Goal: Transaction & Acquisition: Purchase product/service

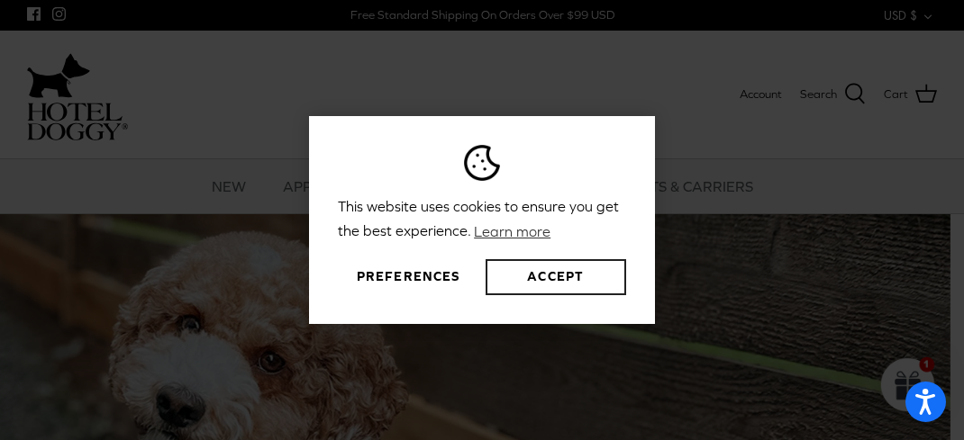
click at [569, 281] on button "Accept" at bounding box center [555, 277] width 140 height 36
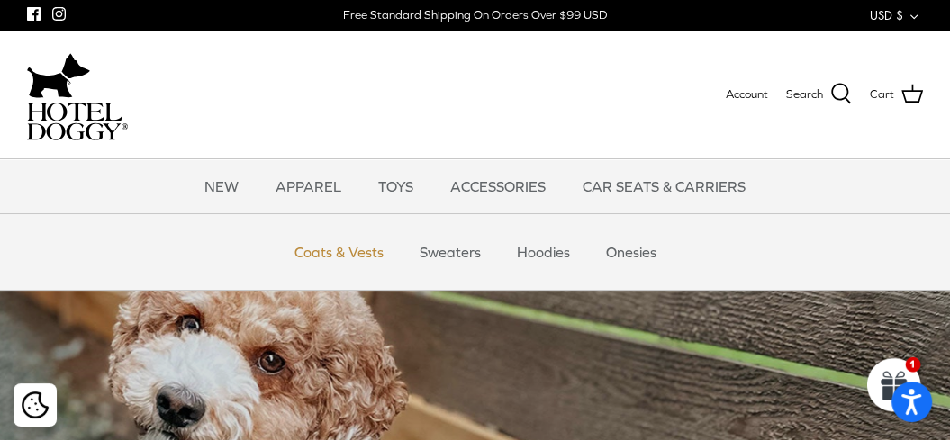
click at [344, 253] on link "Coats & Vests" at bounding box center [339, 252] width 122 height 54
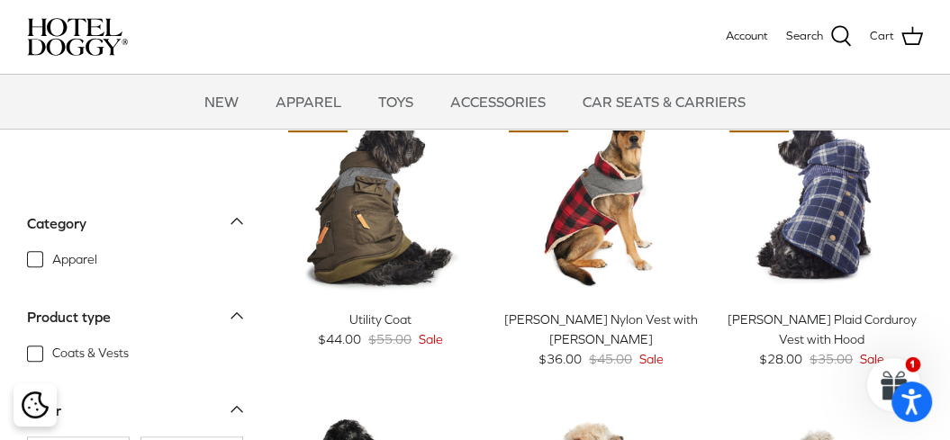
scroll to position [661, 0]
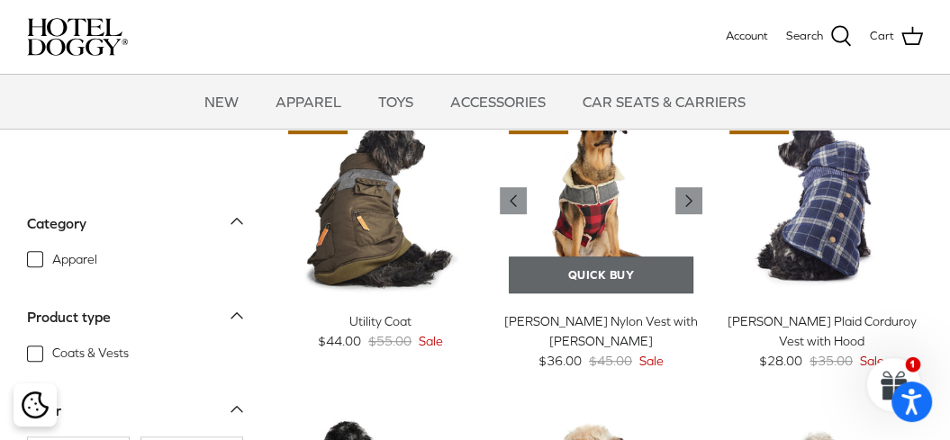
click at [591, 269] on link "Quick buy" at bounding box center [601, 275] width 185 height 37
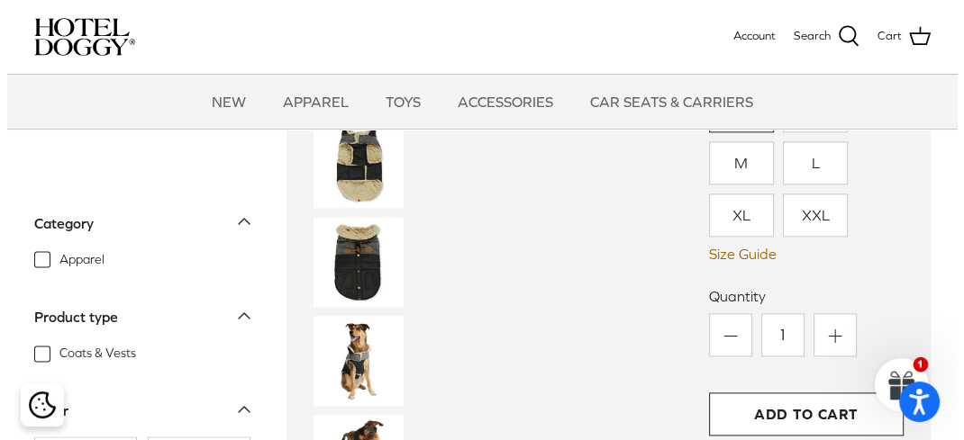
scroll to position [1585, 0]
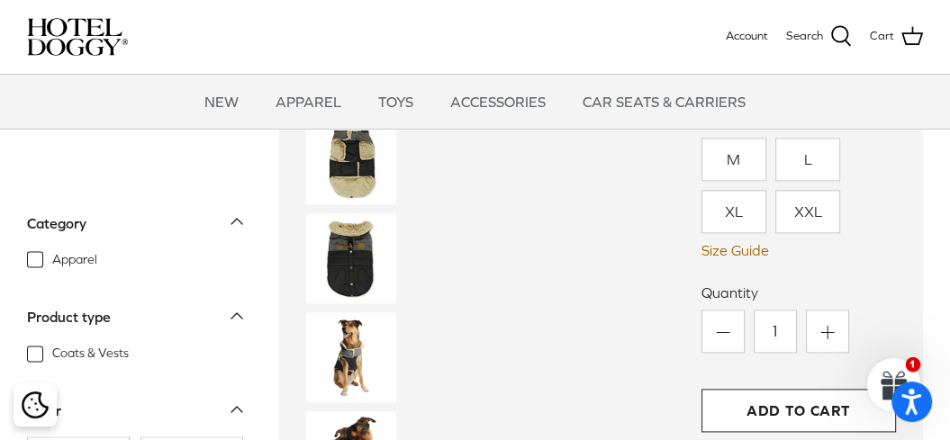
click at [750, 253] on link "Size Guide" at bounding box center [798, 250] width 195 height 17
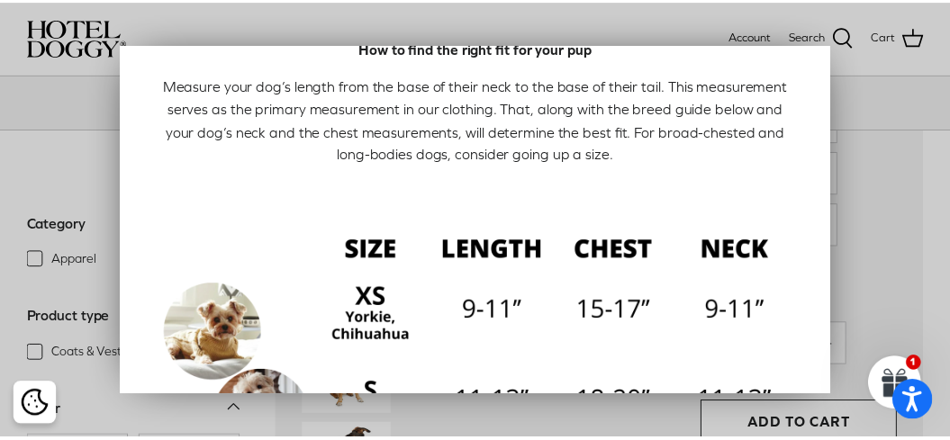
scroll to position [0, 0]
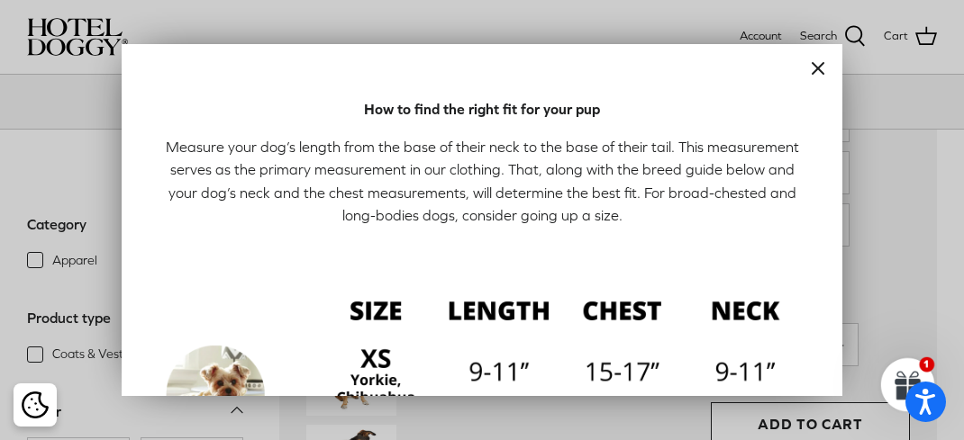
click at [812, 67] on line "Close" at bounding box center [817, 68] width 11 height 11
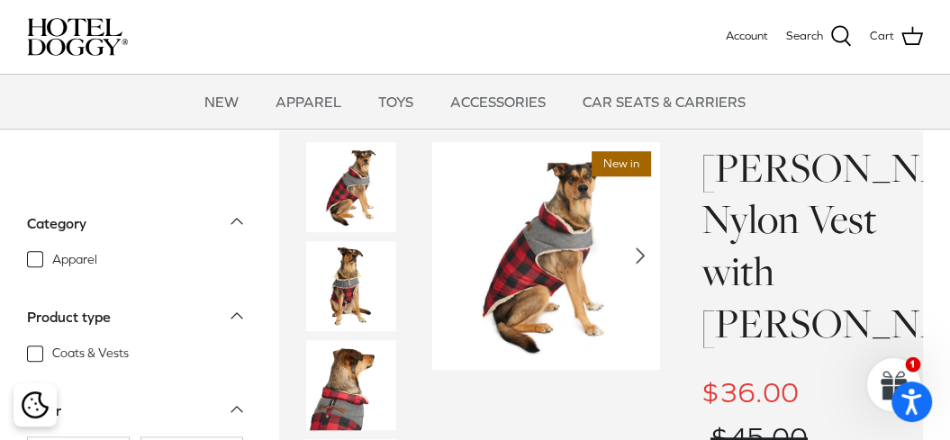
scroll to position [952, 0]
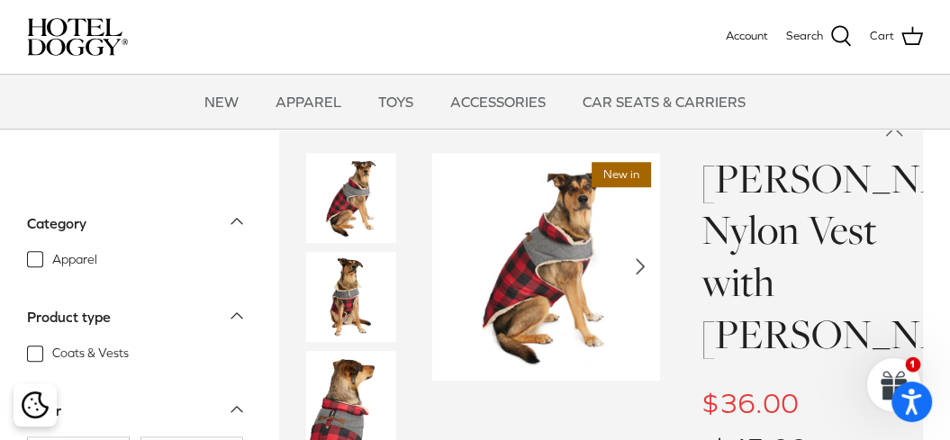
click at [641, 263] on polyline "Next" at bounding box center [640, 266] width 7 height 14
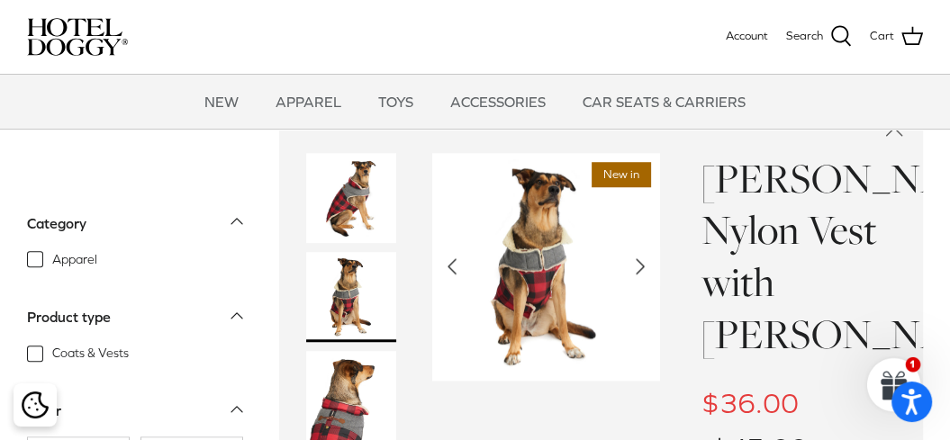
click at [639, 260] on icon "Right" at bounding box center [640, 266] width 29 height 29
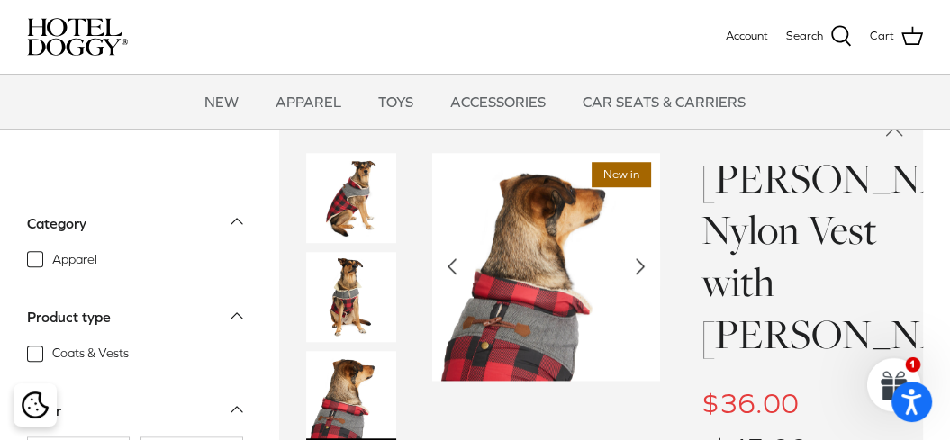
click at [639, 260] on icon "Right" at bounding box center [640, 266] width 29 height 29
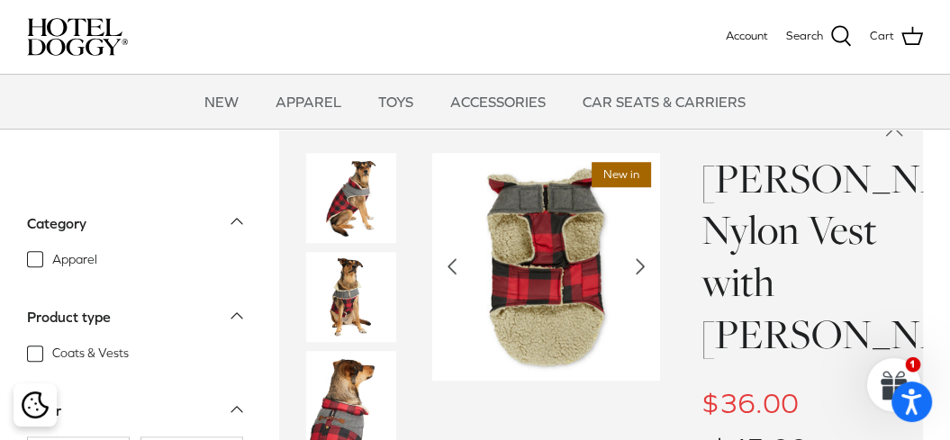
click at [636, 271] on icon "Right" at bounding box center [640, 266] width 29 height 29
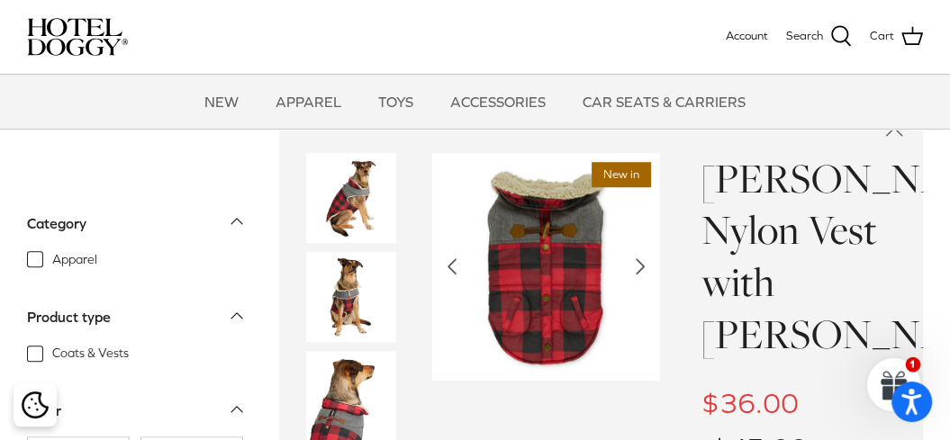
click at [636, 271] on icon "Right" at bounding box center [640, 266] width 29 height 29
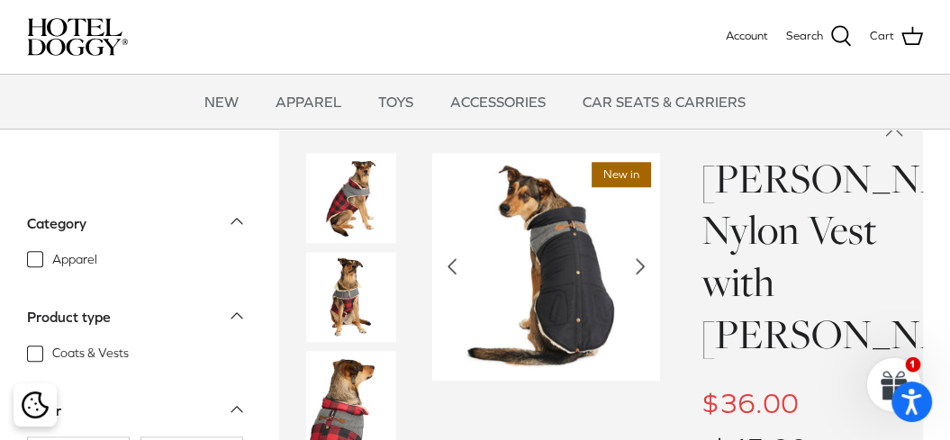
click at [636, 271] on icon "Right" at bounding box center [640, 266] width 29 height 29
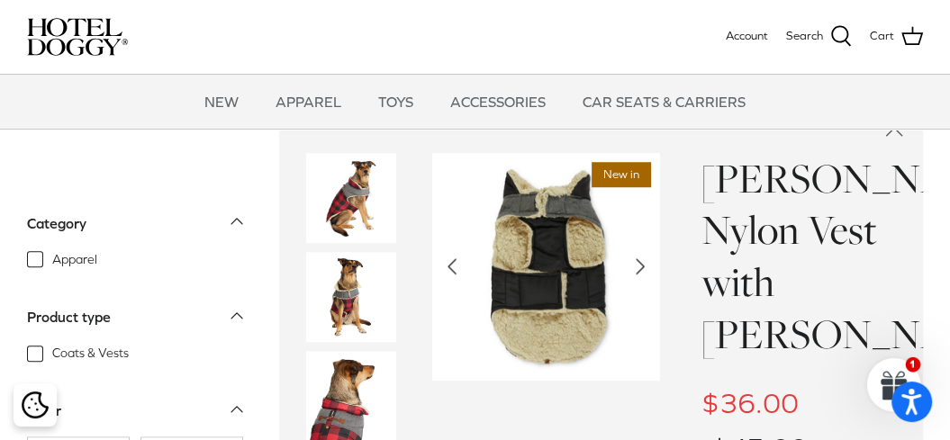
click at [636, 271] on icon "Right" at bounding box center [640, 266] width 29 height 29
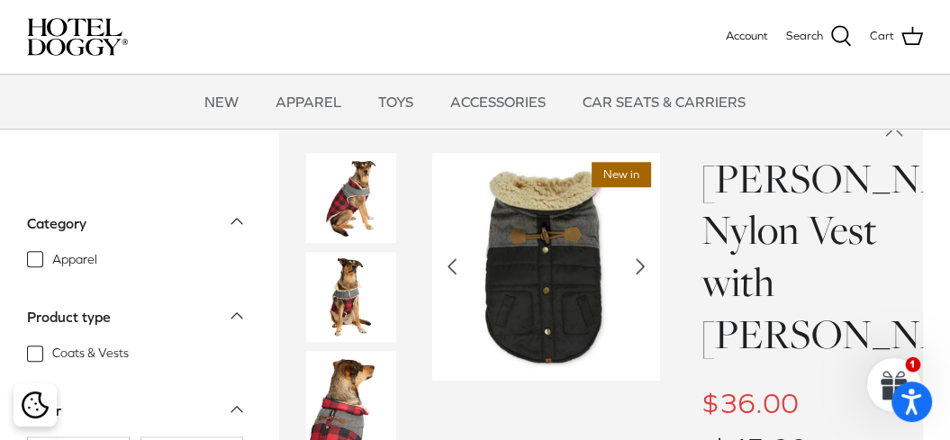
click at [636, 271] on icon "Right" at bounding box center [640, 266] width 29 height 29
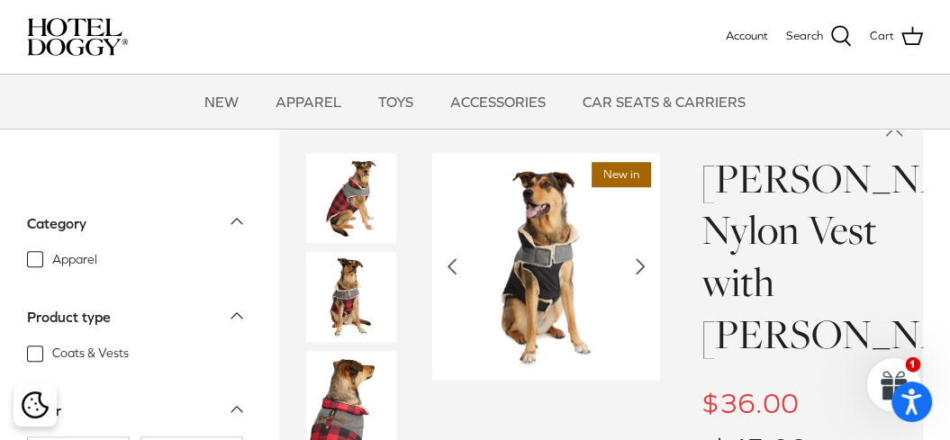
click at [643, 264] on icon "Right" at bounding box center [640, 266] width 29 height 29
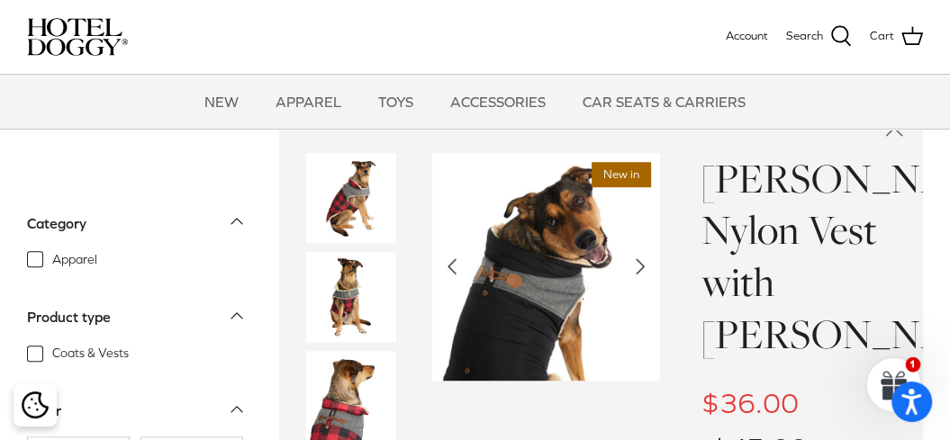
click at [643, 264] on icon "Right" at bounding box center [640, 266] width 29 height 29
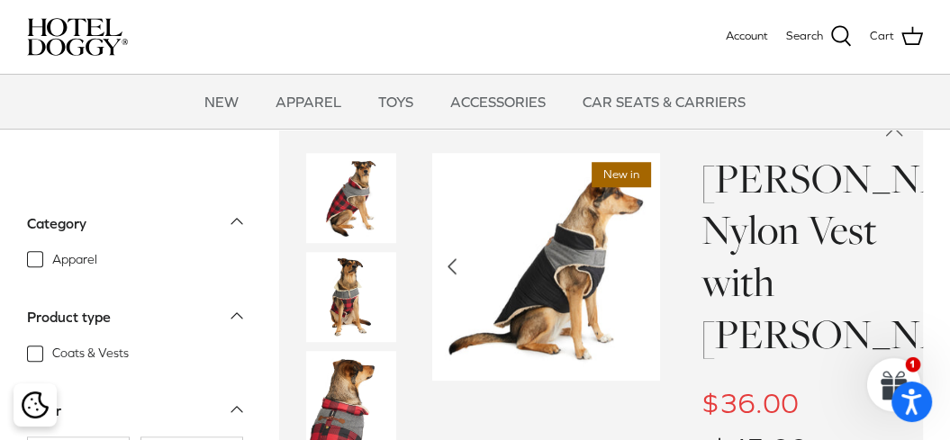
click at [643, 264] on img at bounding box center [546, 267] width 228 height 228
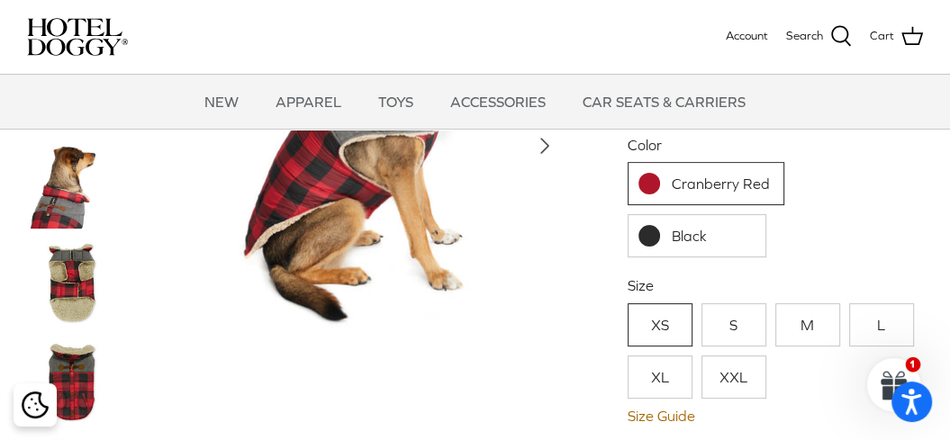
scroll to position [394, 0]
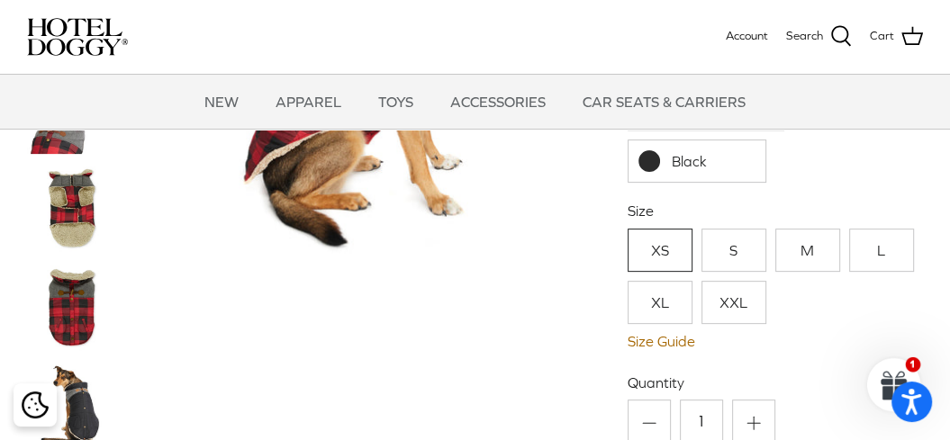
click at [812, 254] on link "M" at bounding box center [807, 250] width 65 height 43
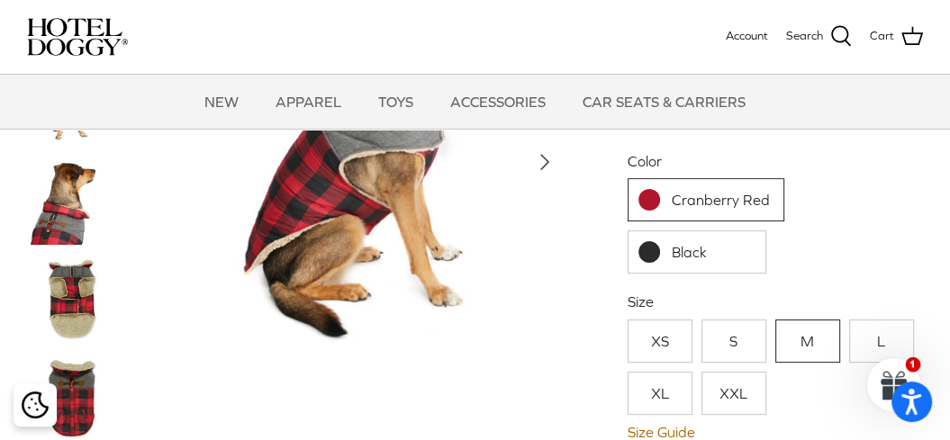
scroll to position [309, 0]
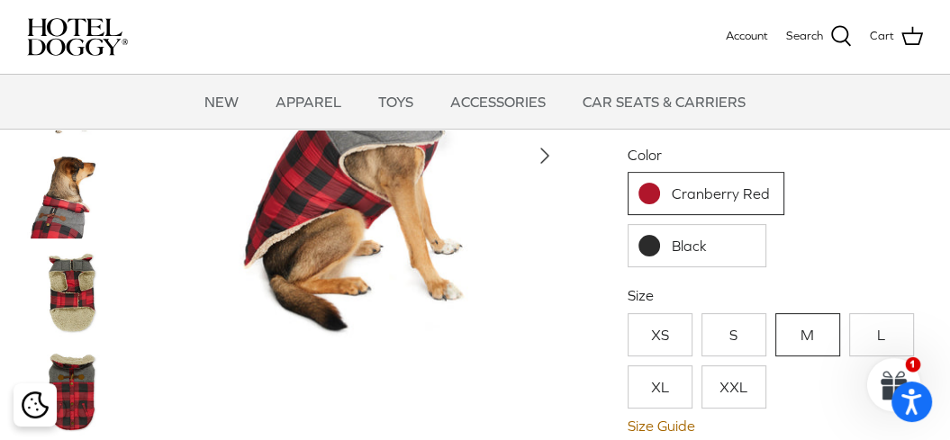
click at [730, 202] on link "Cranberry Red" at bounding box center [706, 193] width 157 height 43
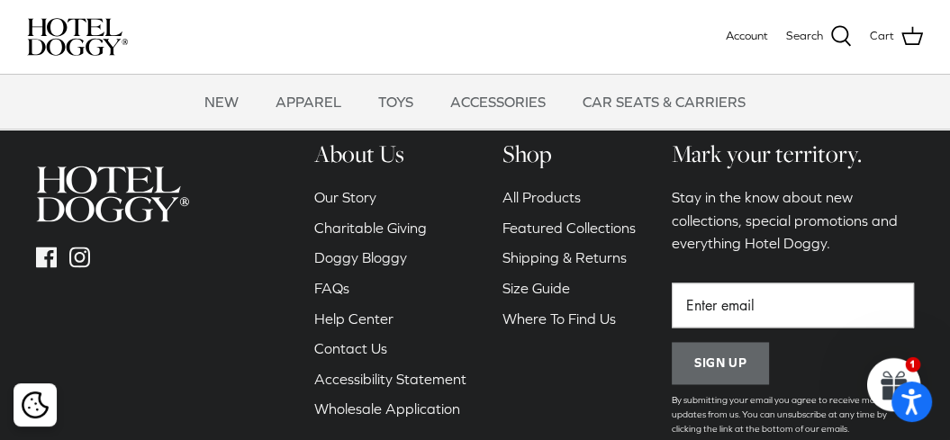
scroll to position [1803, 0]
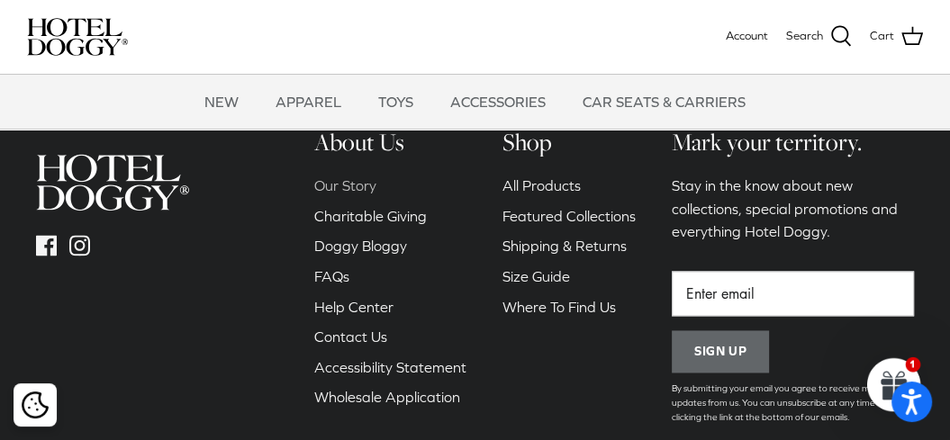
click at [354, 194] on link "Our Story" at bounding box center [345, 185] width 62 height 16
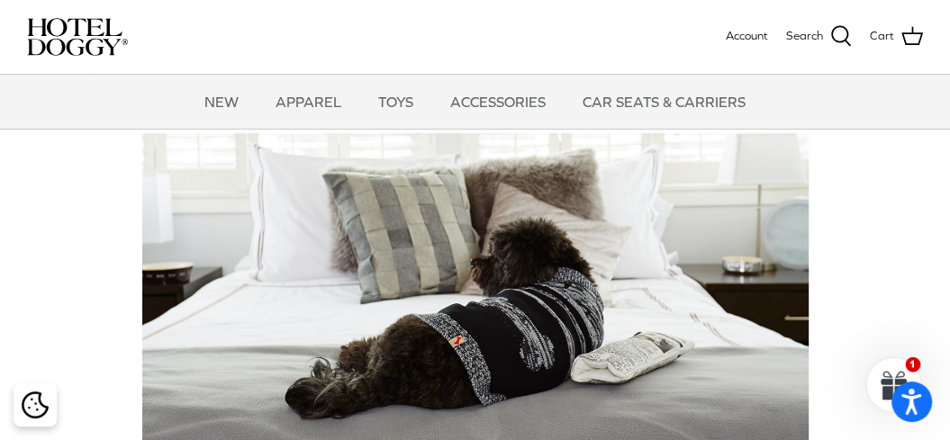
scroll to position [54, 0]
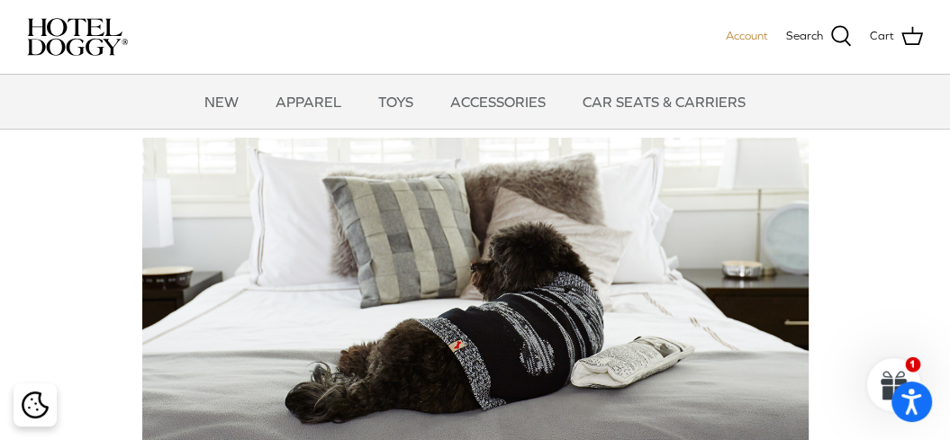
click at [753, 34] on span "Account" at bounding box center [747, 36] width 42 height 14
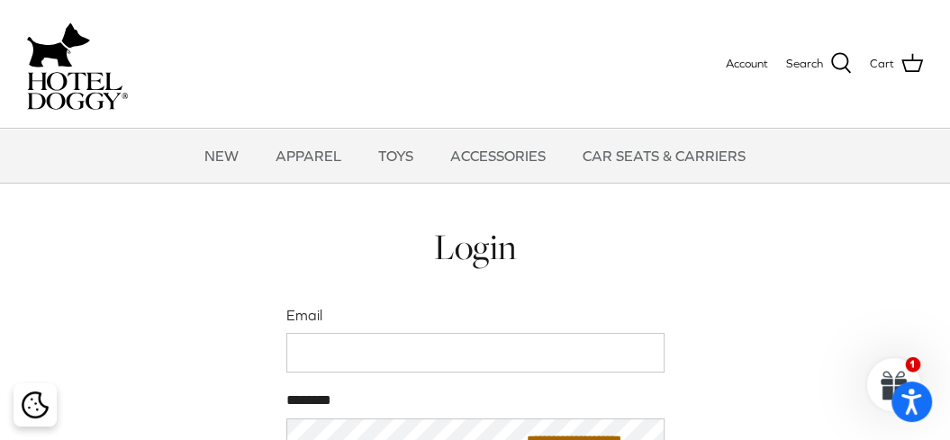
scroll to position [47, 0]
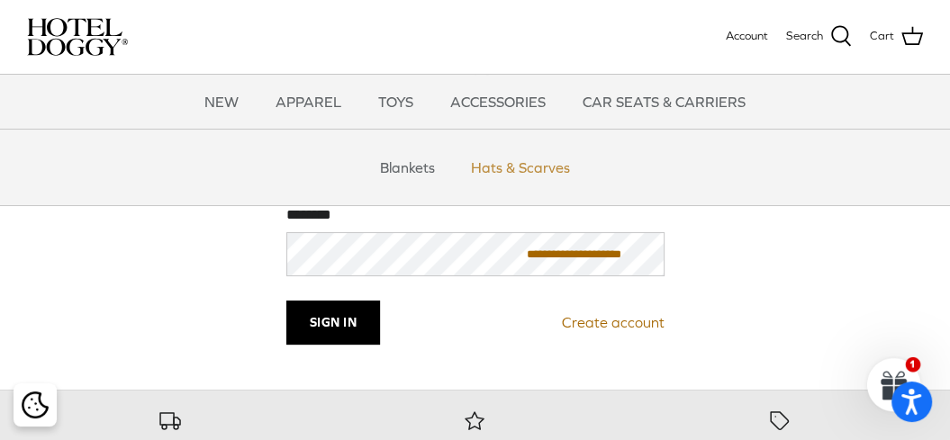
click at [521, 169] on link "Hats & Scarves" at bounding box center [520, 167] width 131 height 54
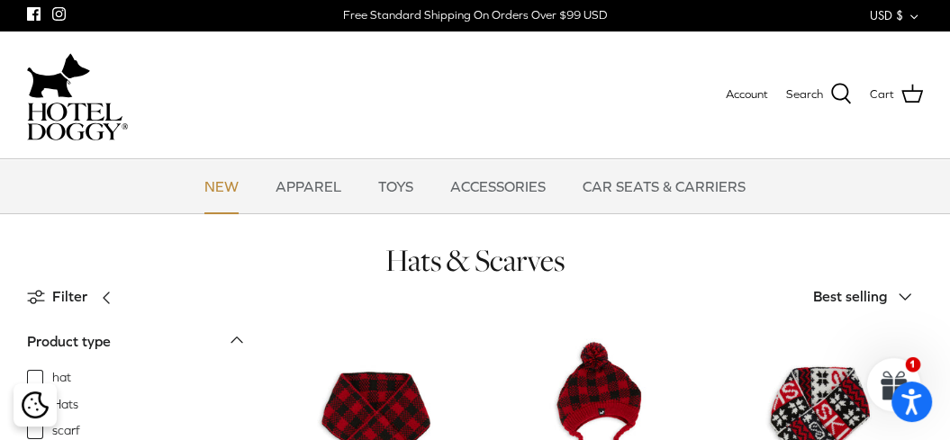
click at [231, 186] on link "NEW" at bounding box center [221, 186] width 67 height 54
